Goal: Task Accomplishment & Management: Use online tool/utility

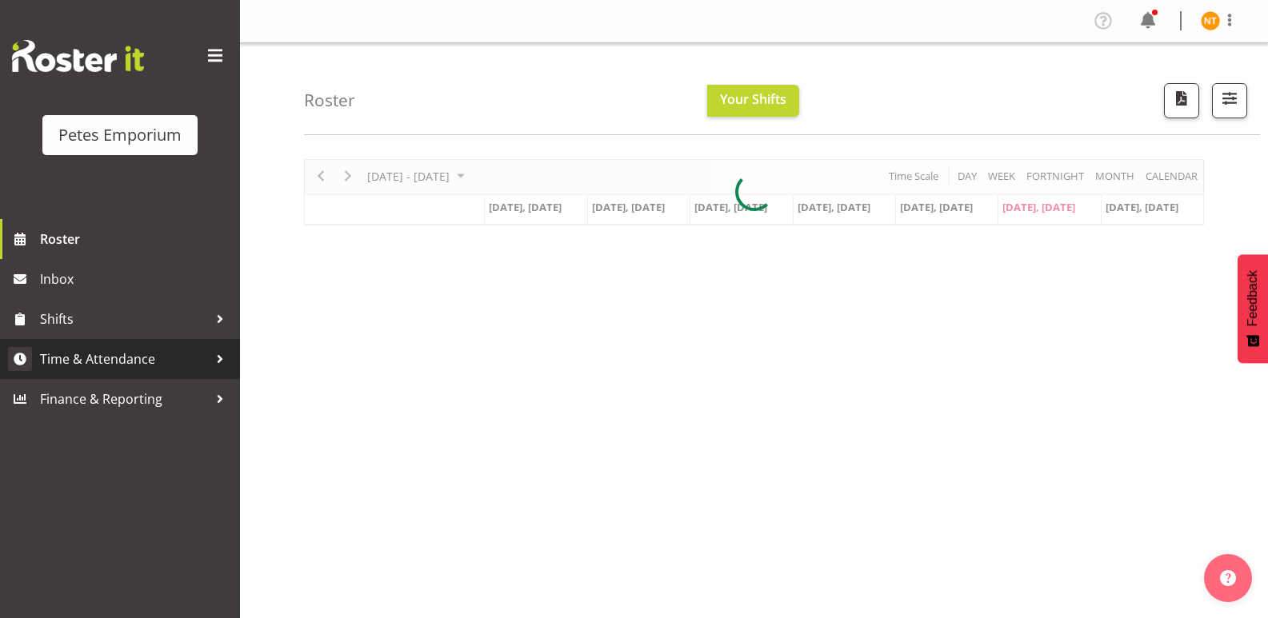
click at [87, 349] on span "Time & Attendance" at bounding box center [124, 359] width 168 height 24
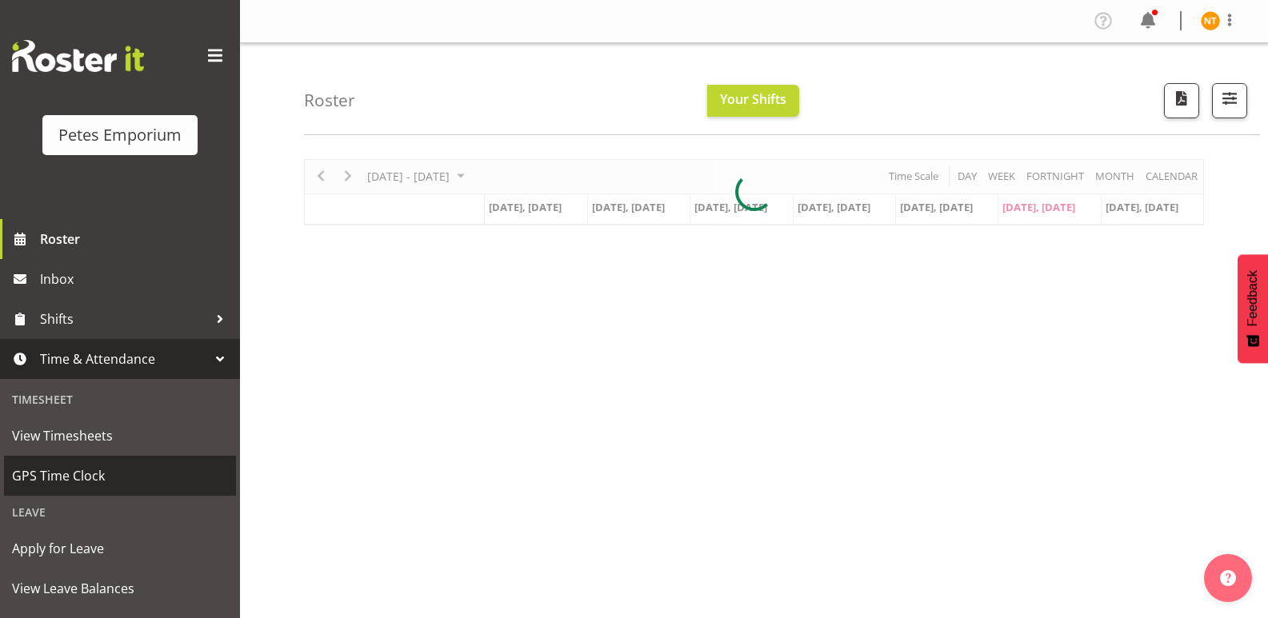
click at [69, 474] on span "GPS Time Clock" at bounding box center [120, 476] width 216 height 24
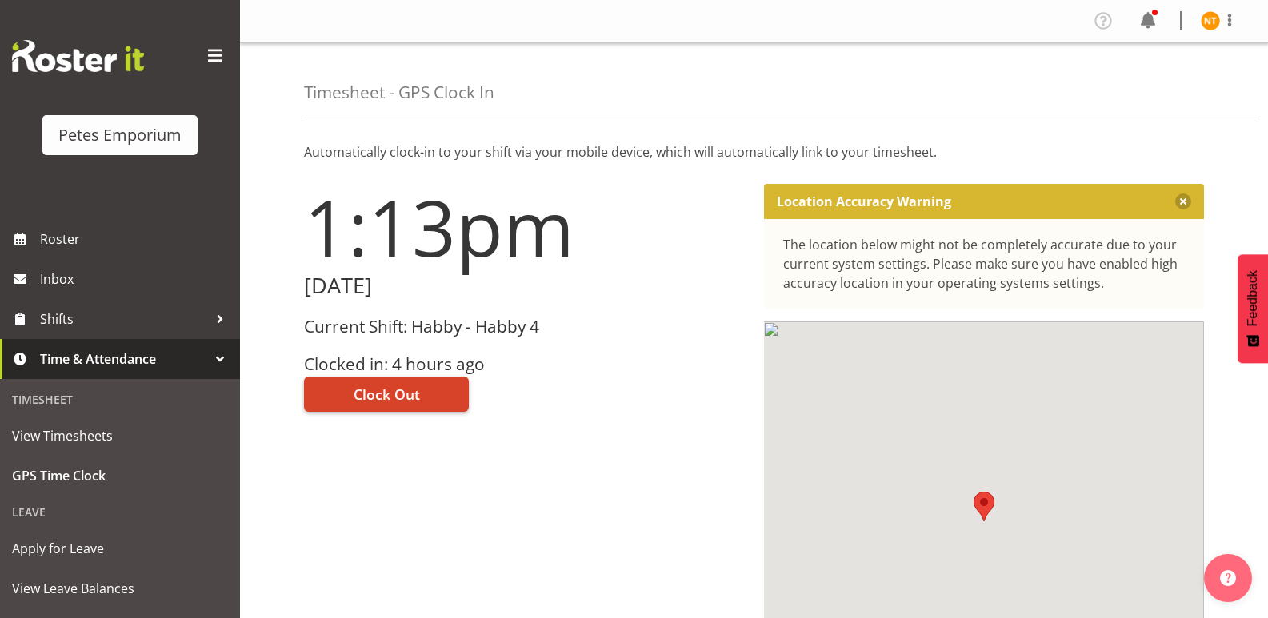
click at [373, 393] on span "Clock Out" at bounding box center [386, 394] width 66 height 21
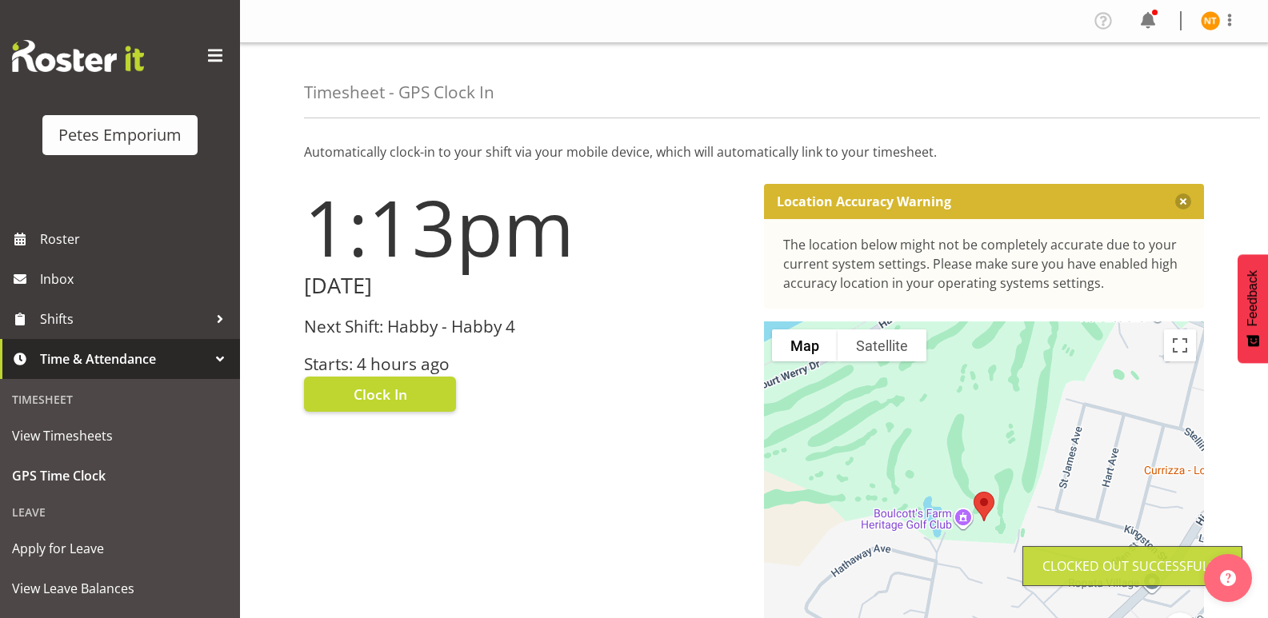
click at [1206, 15] on img at bounding box center [1209, 20] width 19 height 19
click at [1124, 74] on link "Log Out" at bounding box center [1162, 84] width 154 height 29
